Goal: Information Seeking & Learning: Learn about a topic

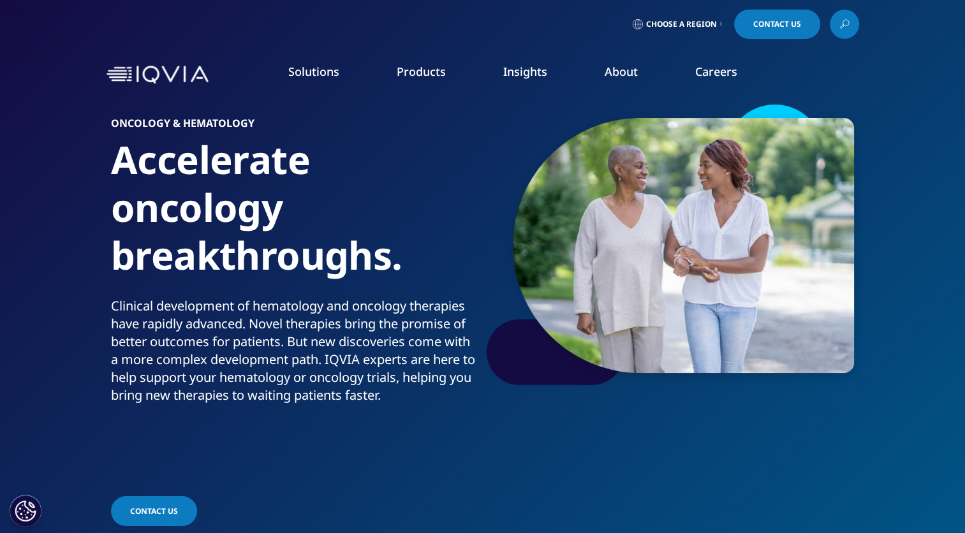
click at [631, 79] on link "About" at bounding box center [621, 71] width 33 height 15
click at [622, 69] on link "About" at bounding box center [621, 71] width 33 height 15
click at [282, 174] on link "Our Story" at bounding box center [374, 172] width 237 height 14
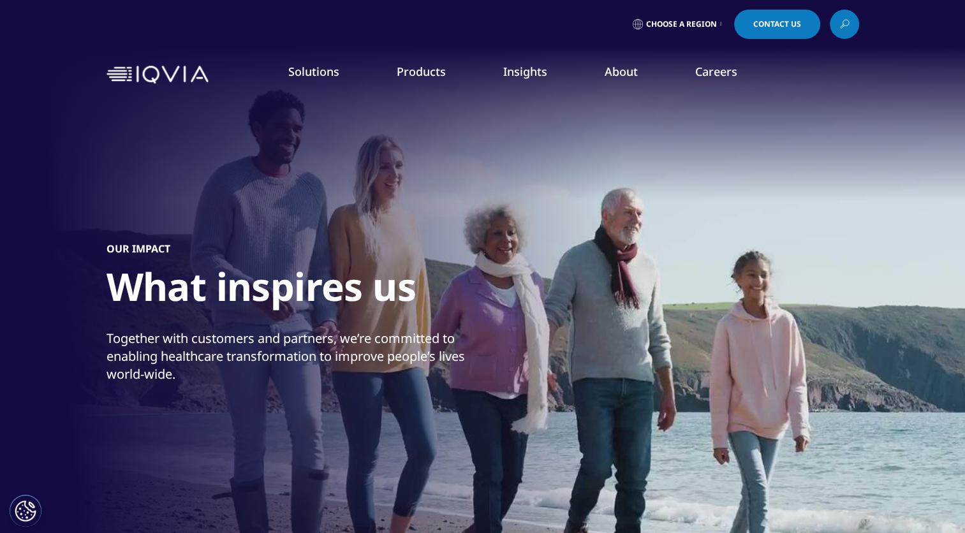
click at [299, 219] on link "Commitment to Global Health" at bounding box center [374, 220] width 237 height 14
